Goal: Information Seeking & Learning: Learn about a topic

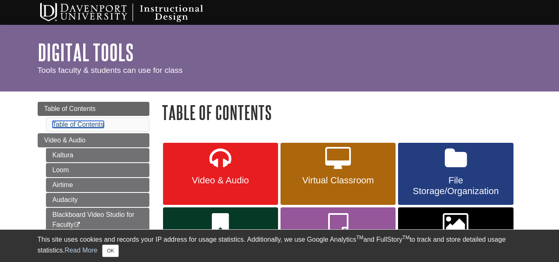
click at [77, 122] on link "Table of Contents" at bounding box center [79, 124] width 52 height 7
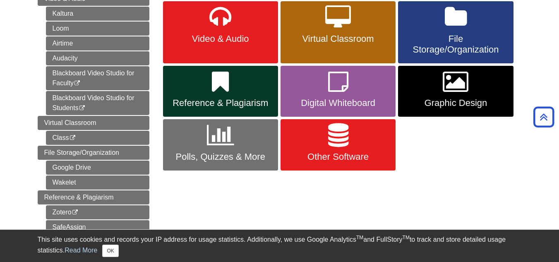
scroll to position [100, 0]
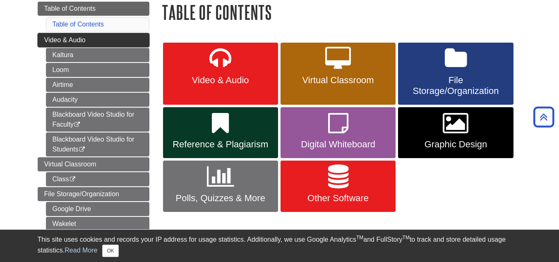
click at [98, 40] on link "Video & Audio" at bounding box center [94, 40] width 112 height 14
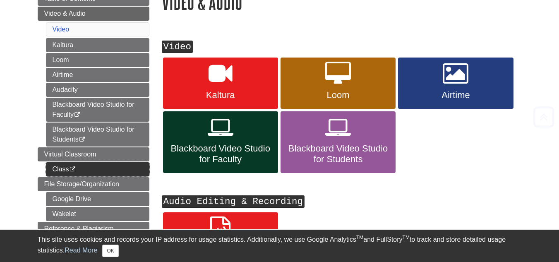
scroll to position [124, 0]
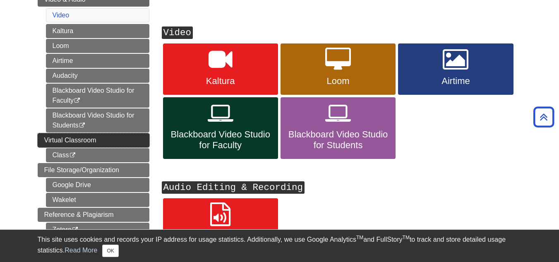
click at [116, 139] on link "Virtual Classroom" at bounding box center [94, 140] width 112 height 14
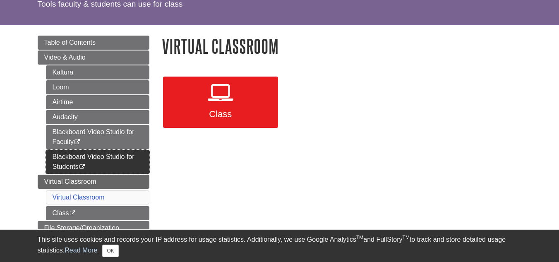
scroll to position [83, 0]
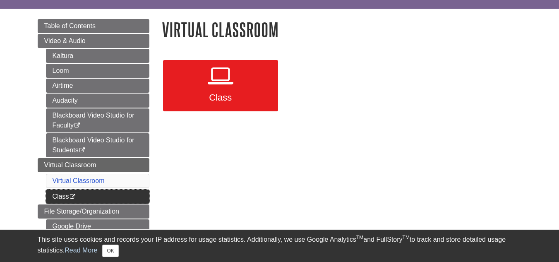
click at [94, 198] on link "Class This link opens in a new window" at bounding box center [97, 197] width 103 height 14
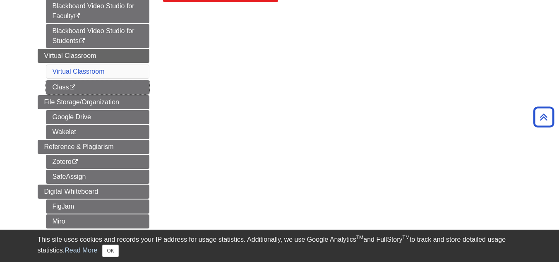
scroll to position [207, 0]
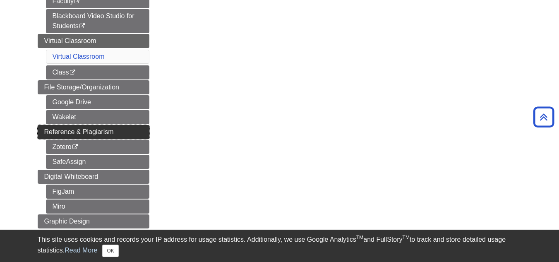
click at [111, 129] on span "Reference & Plagiarism" at bounding box center [79, 131] width 70 height 7
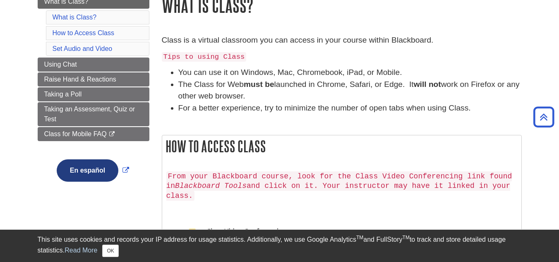
scroll to position [83, 0]
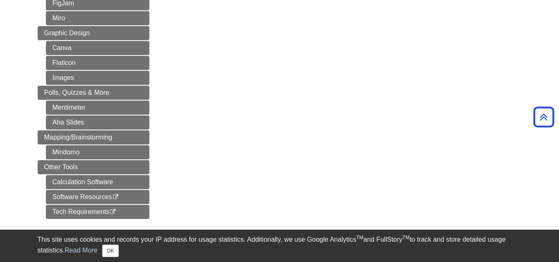
scroll to position [414, 0]
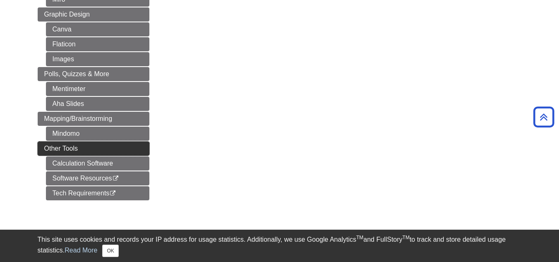
click at [118, 149] on link "Other Tools" at bounding box center [94, 149] width 112 height 14
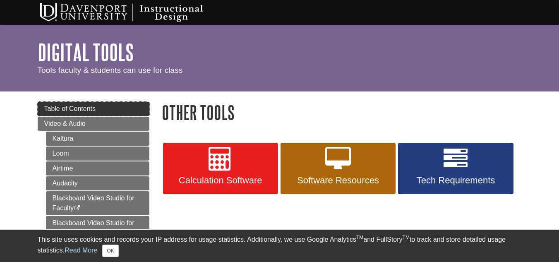
click at [102, 110] on link "Table of Contents" at bounding box center [94, 109] width 112 height 14
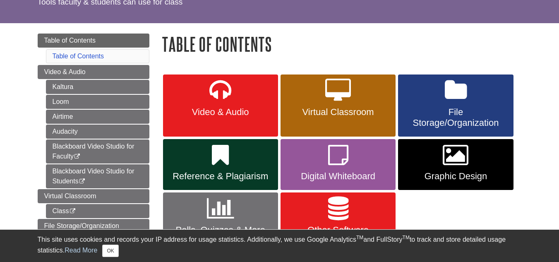
scroll to position [83, 0]
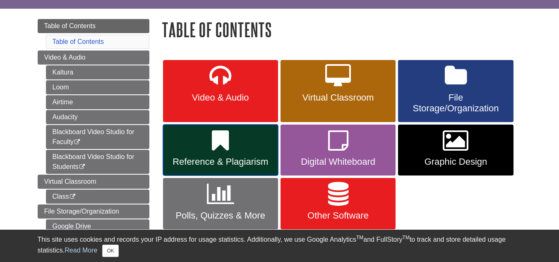
click at [228, 139] on icon at bounding box center [220, 141] width 17 height 24
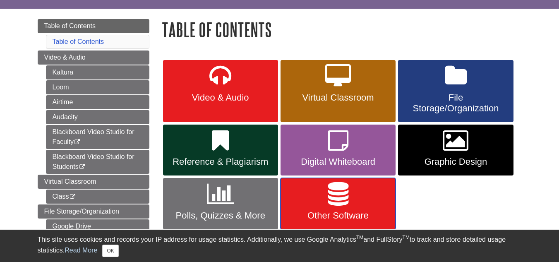
click at [314, 195] on link "Other Software" at bounding box center [338, 203] width 115 height 51
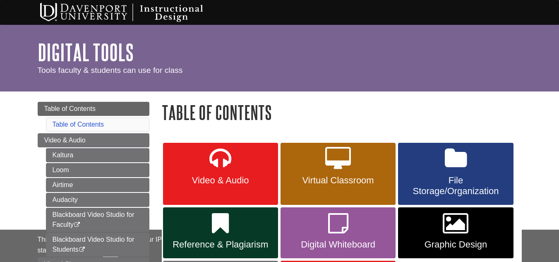
scroll to position [83, 0]
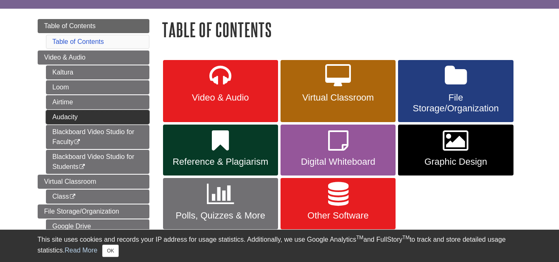
click at [105, 114] on link "Audacity" at bounding box center [97, 117] width 103 height 14
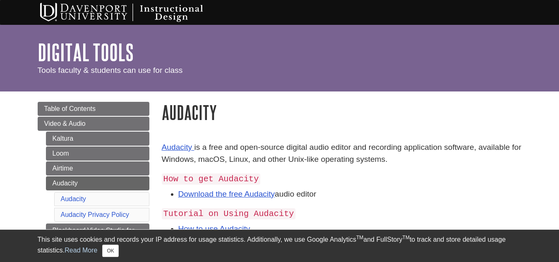
scroll to position [41, 0]
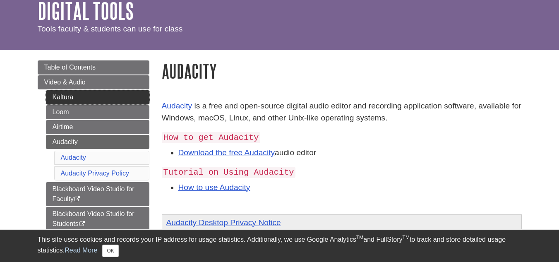
click at [115, 96] on link "Kaltura" at bounding box center [97, 97] width 103 height 14
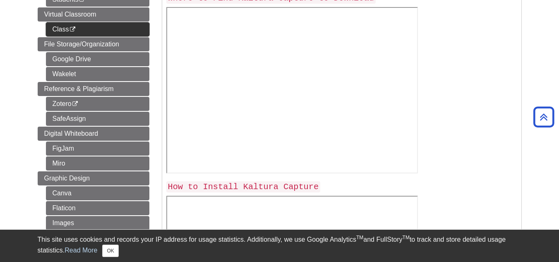
scroll to position [331, 0]
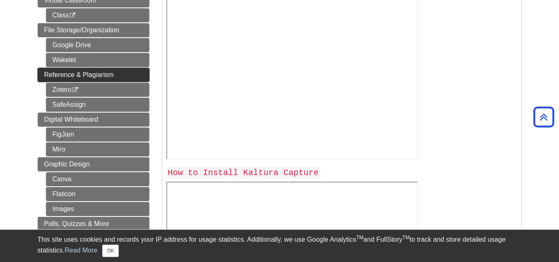
click at [113, 72] on span "Reference & Plagiarism" at bounding box center [79, 74] width 70 height 7
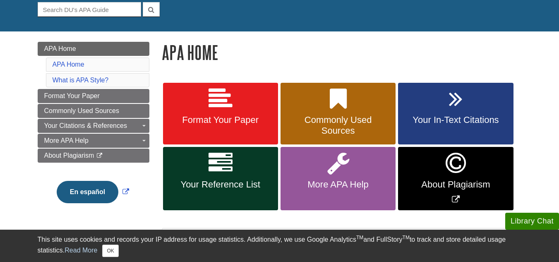
scroll to position [83, 0]
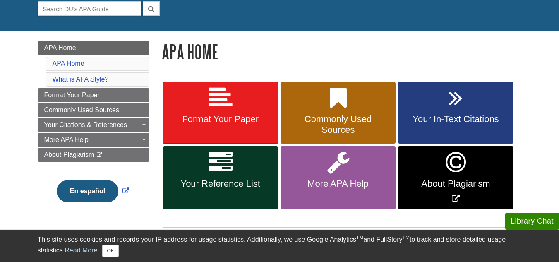
click at [233, 99] on link "Format Your Paper" at bounding box center [220, 113] width 115 height 62
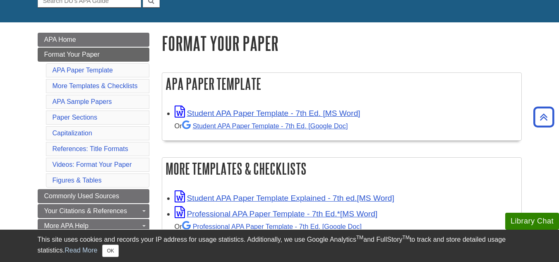
scroll to position [83, 0]
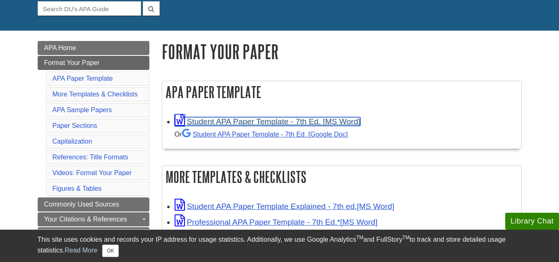
click at [251, 122] on link "Student APA Paper Template - 7th Ed. [MS Word]" at bounding box center [268, 121] width 186 height 9
